Goal: Task Accomplishment & Management: Use online tool/utility

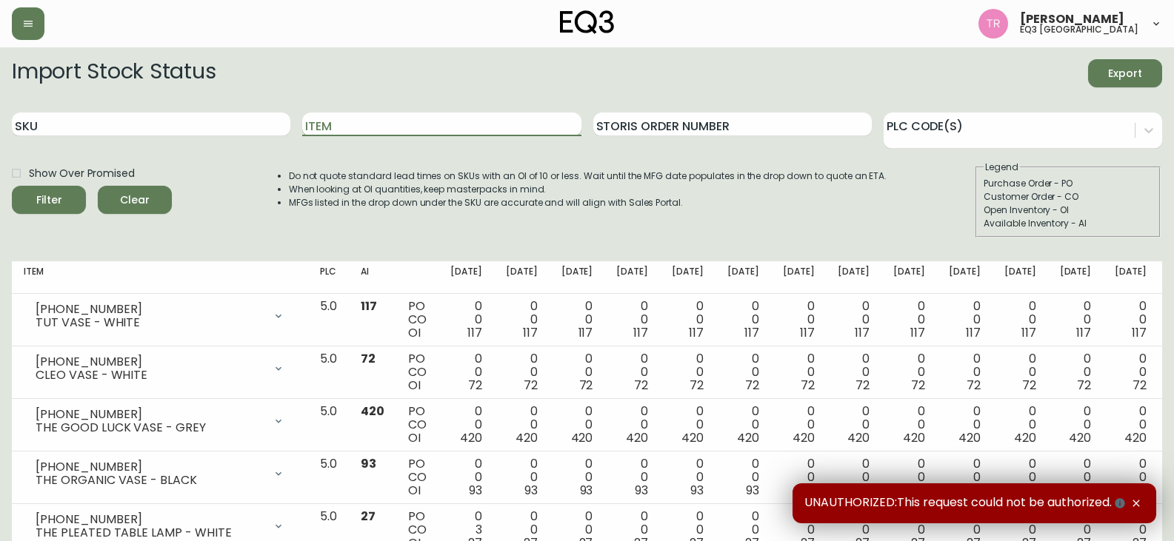
click at [402, 123] on input "Item" at bounding box center [441, 125] width 278 height 24
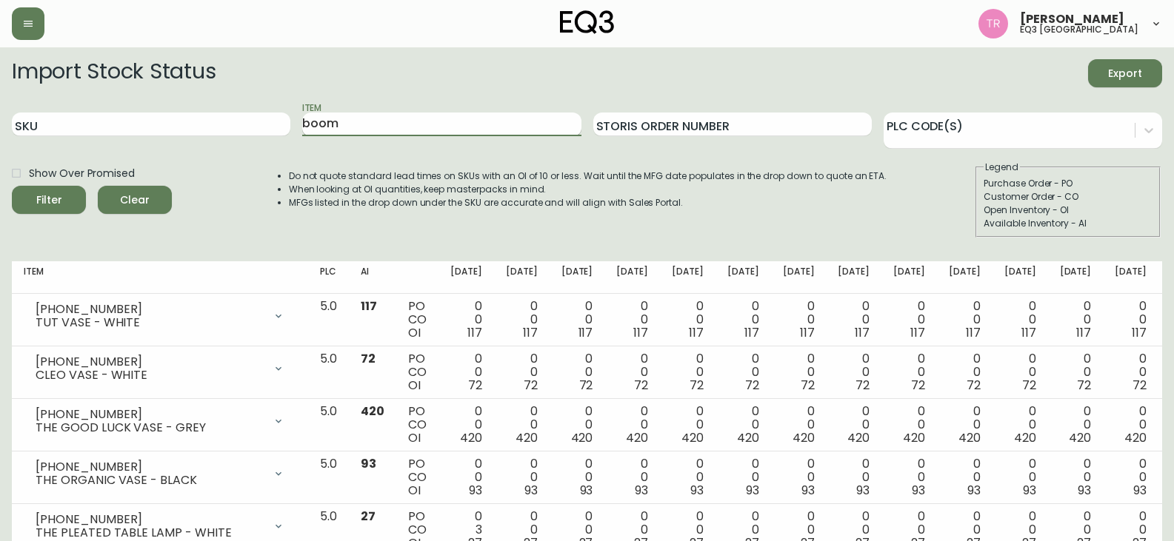
type input "boom"
click at [12, 186] on button "Filter" at bounding box center [49, 200] width 74 height 28
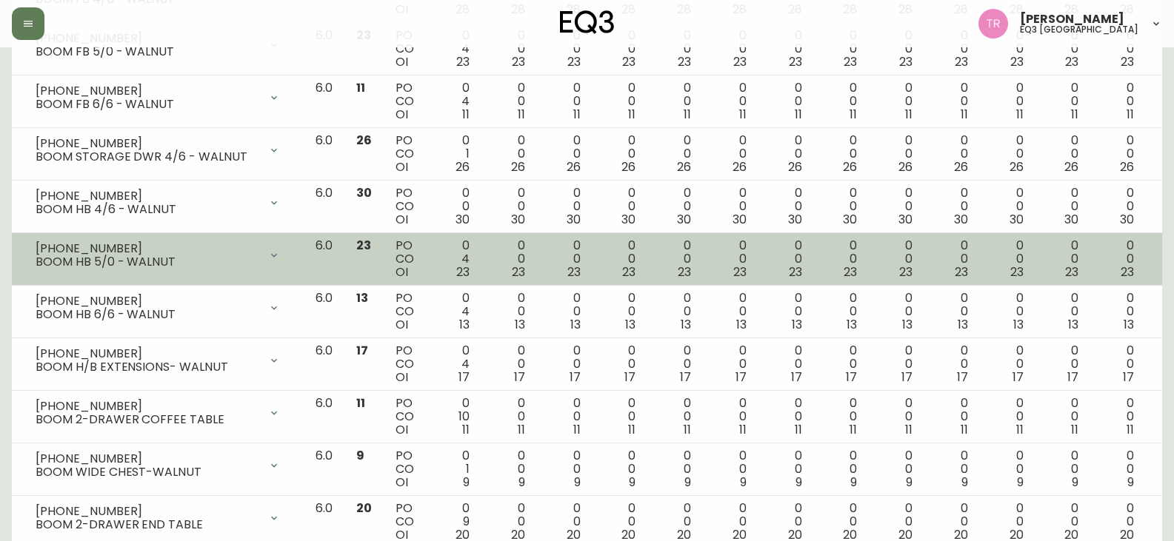
scroll to position [518, 0]
